Goal: Communication & Community: Connect with others

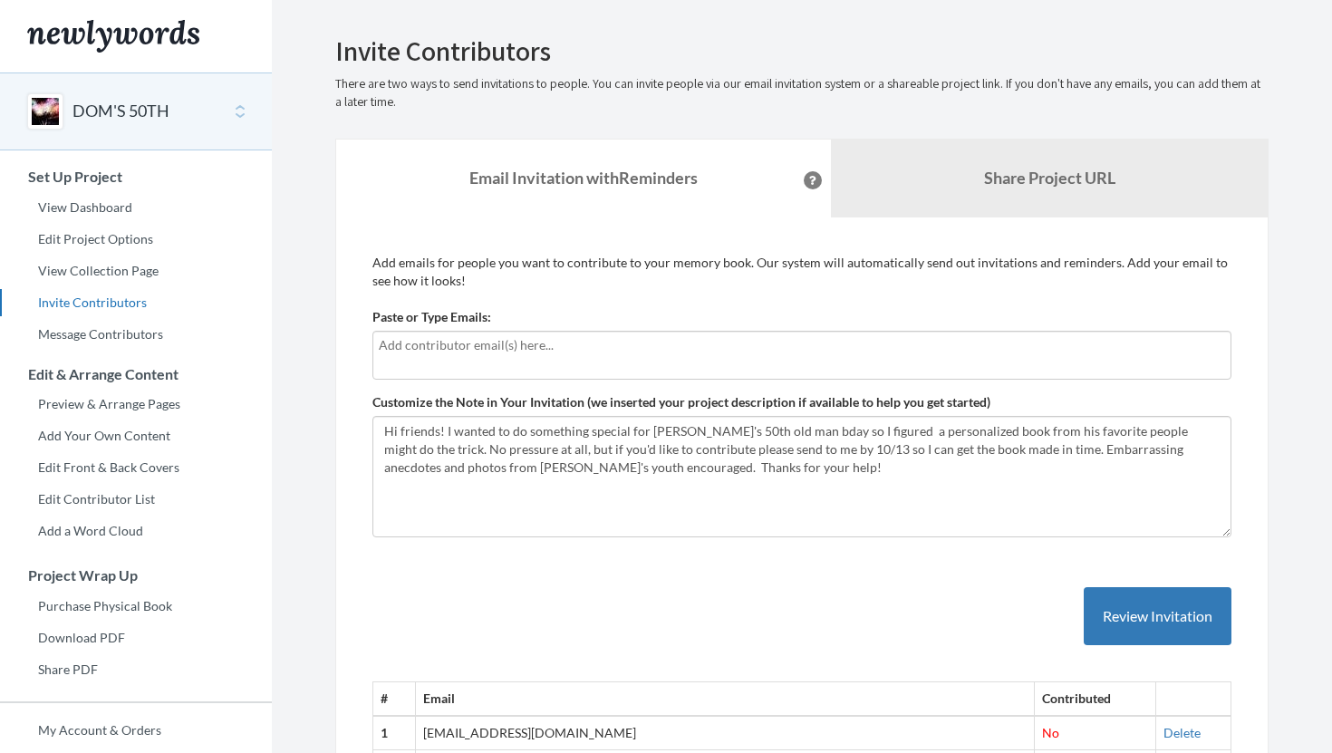
click at [522, 358] on div at bounding box center [801, 355] width 859 height 49
click at [453, 347] on input "text" at bounding box center [802, 345] width 846 height 20
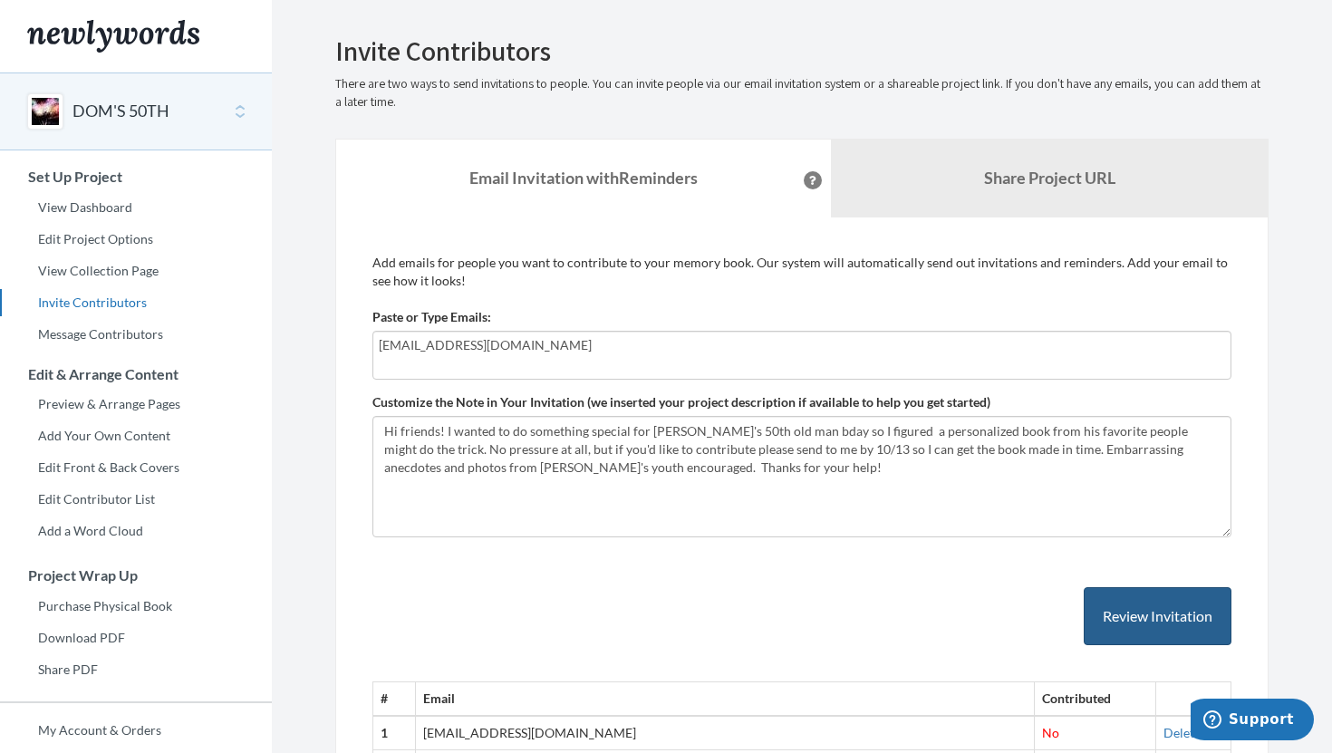
type input "[EMAIL_ADDRESS][DOMAIN_NAME]"
click at [1162, 616] on button "Review Invitation" at bounding box center [1158, 616] width 148 height 59
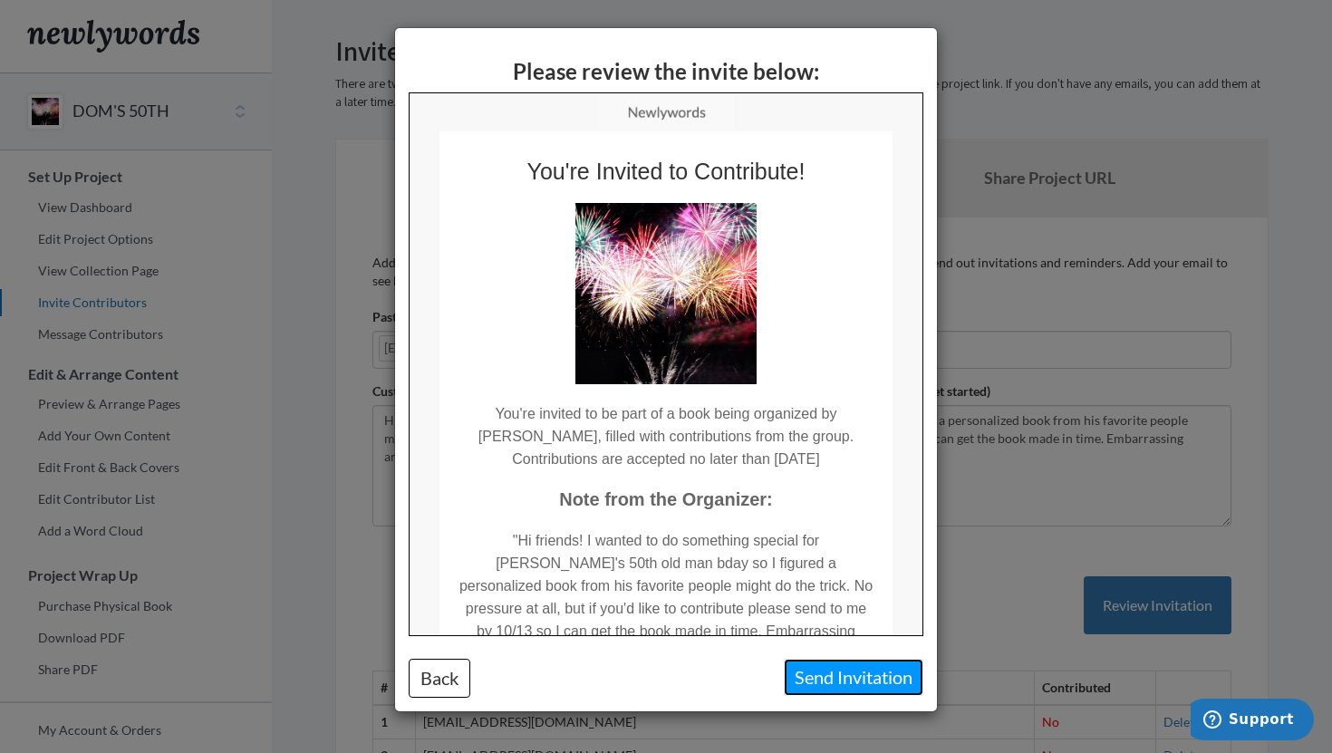
click at [843, 685] on button "Send Invitation" at bounding box center [854, 677] width 140 height 37
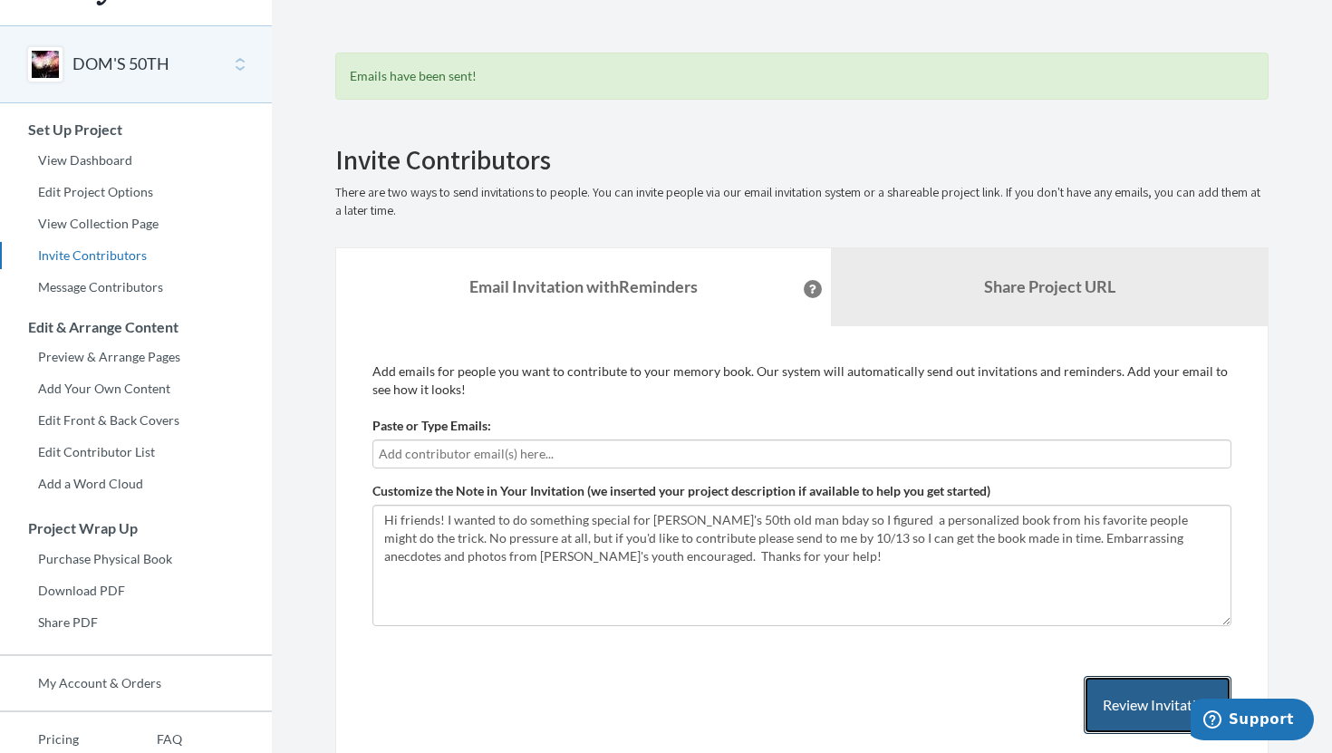
scroll to position [65, 0]
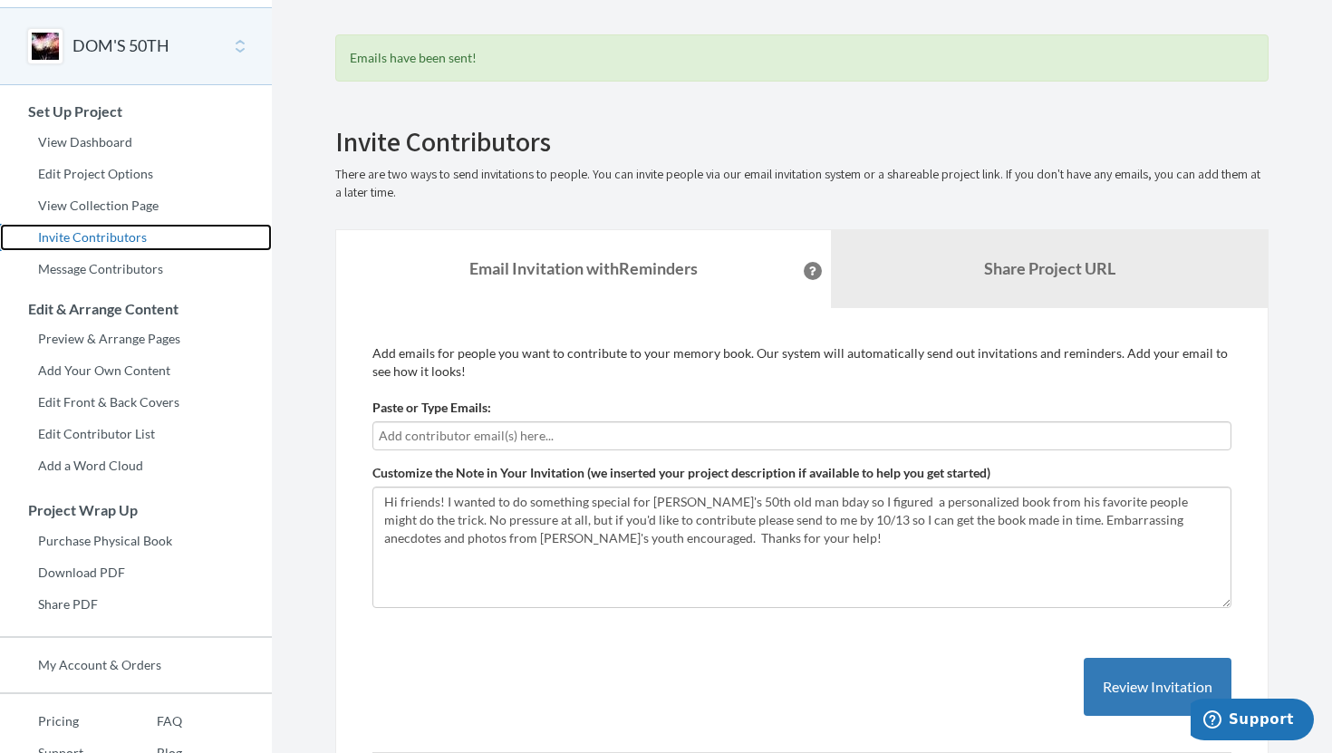
click at [82, 237] on link "Invite Contributors" at bounding box center [136, 237] width 272 height 27
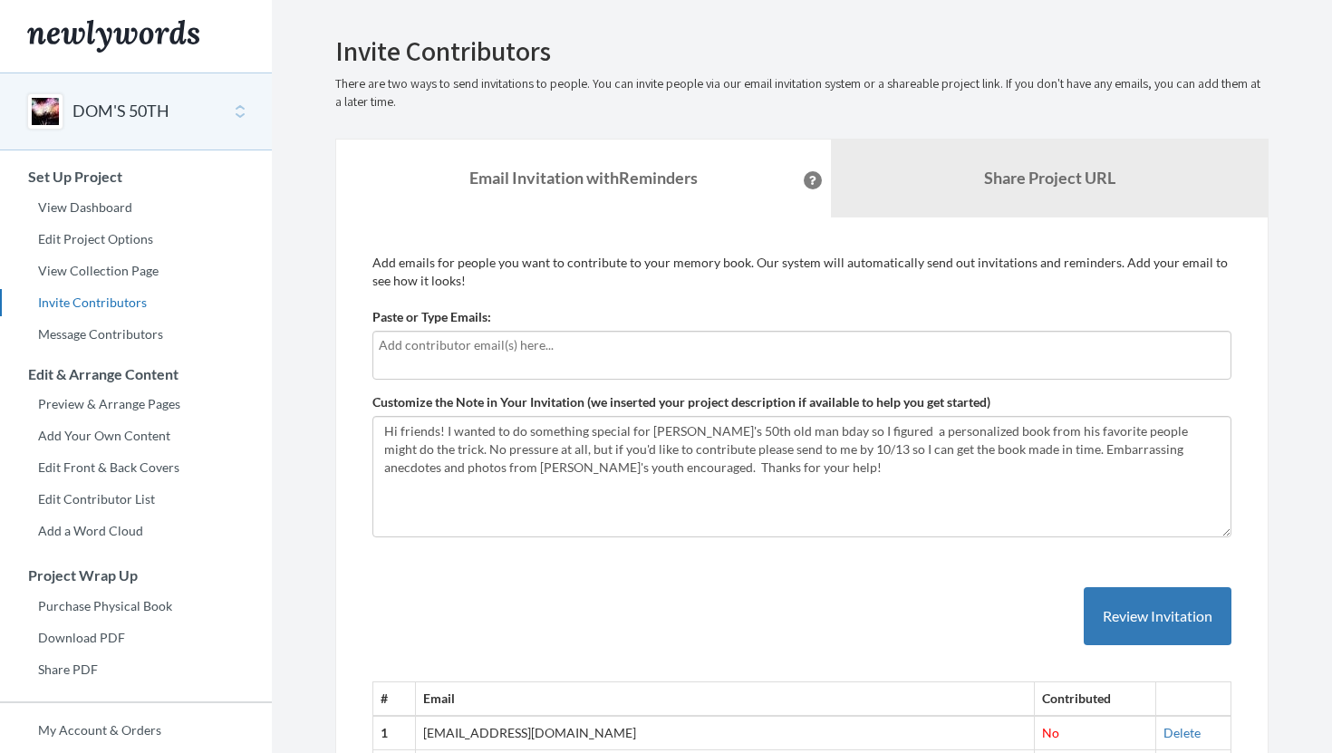
click at [467, 348] on input "text" at bounding box center [802, 345] width 846 height 20
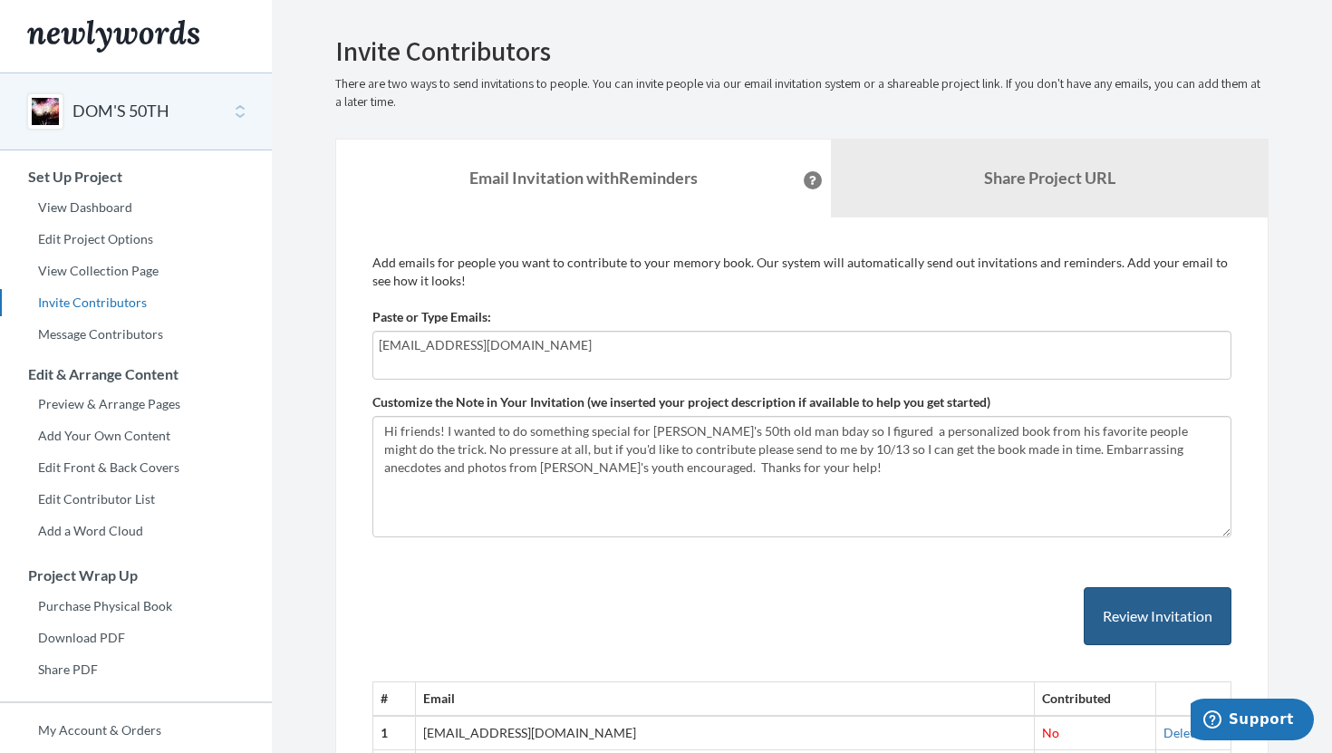
type input "fnsavini99@gmail.com"
click at [1134, 609] on button "Review Invitation" at bounding box center [1158, 616] width 148 height 59
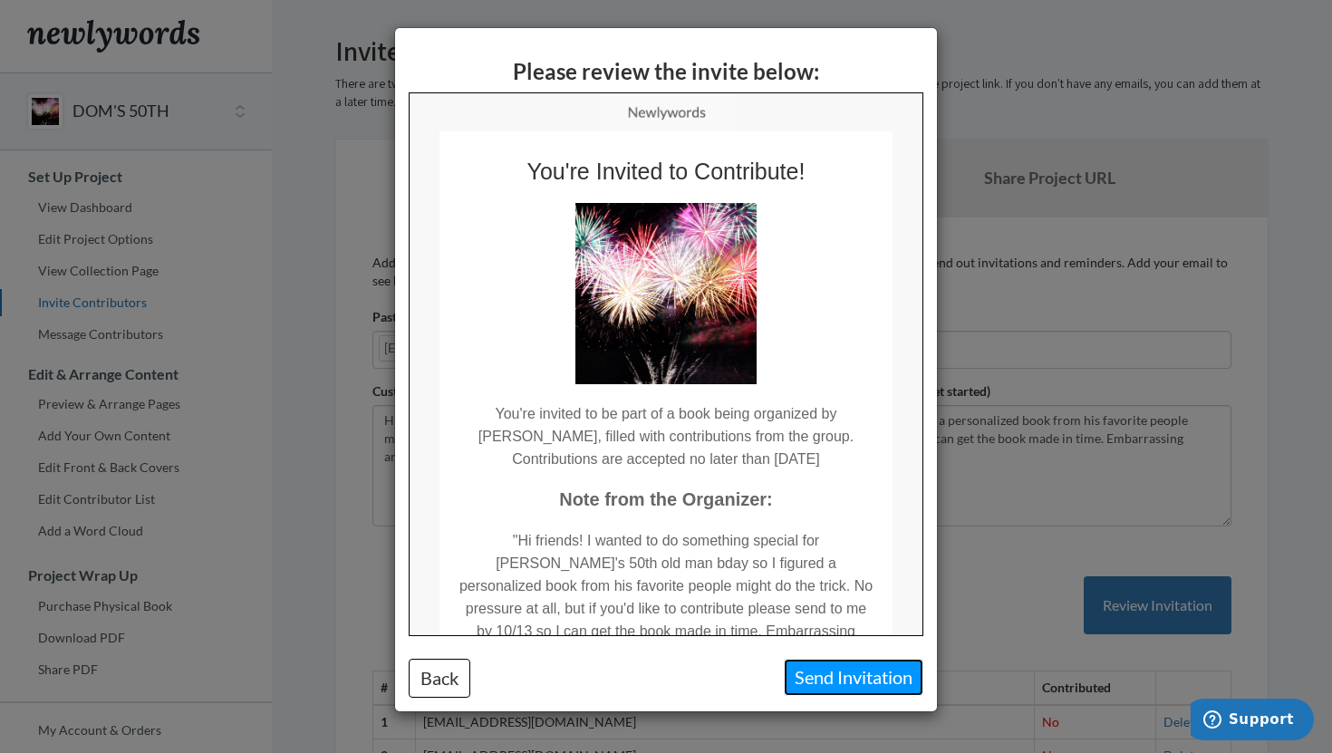
click at [830, 680] on button "Send Invitation" at bounding box center [854, 677] width 140 height 37
